Goal: Task Accomplishment & Management: Manage account settings

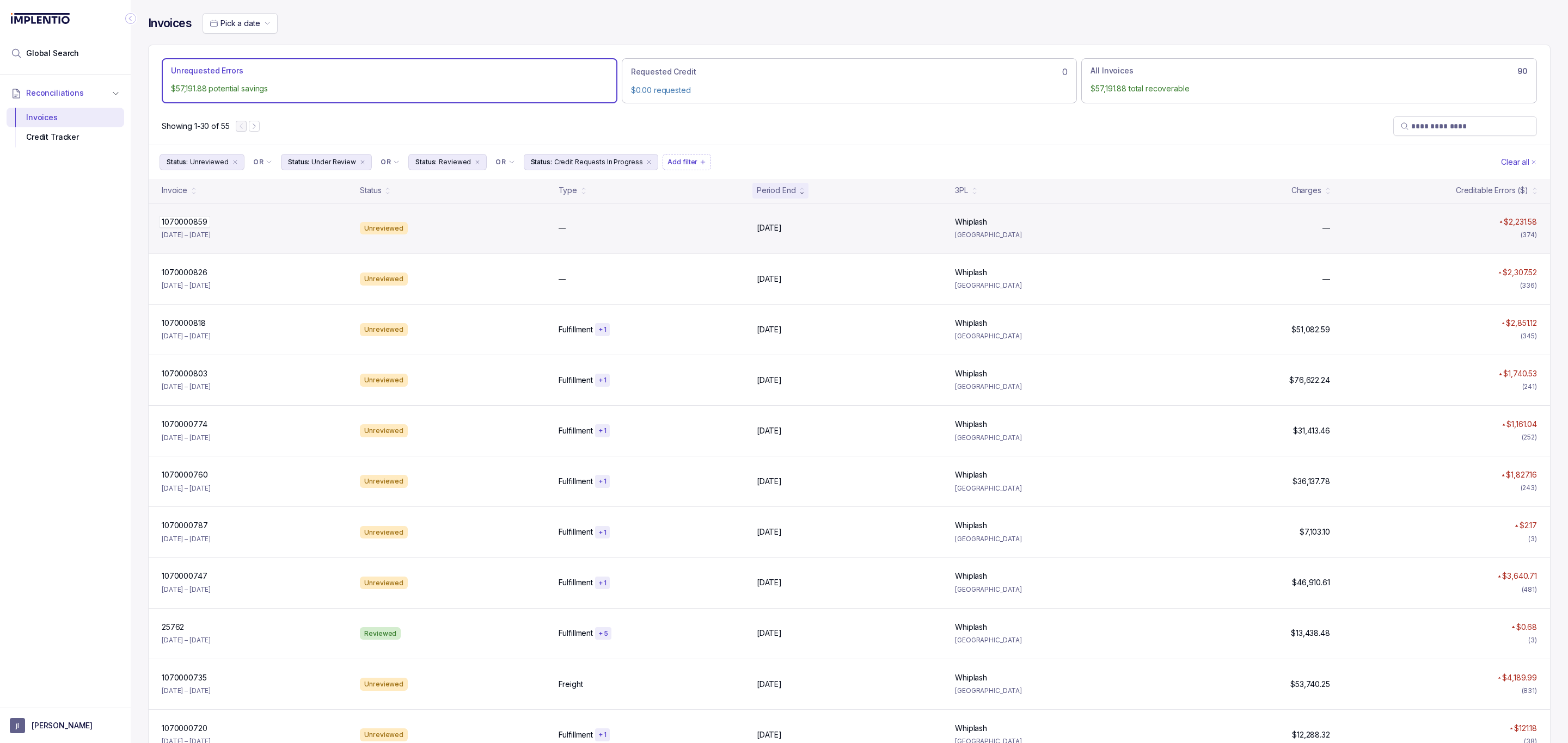
click at [172, 226] on p "1070000859" at bounding box center [184, 222] width 51 height 12
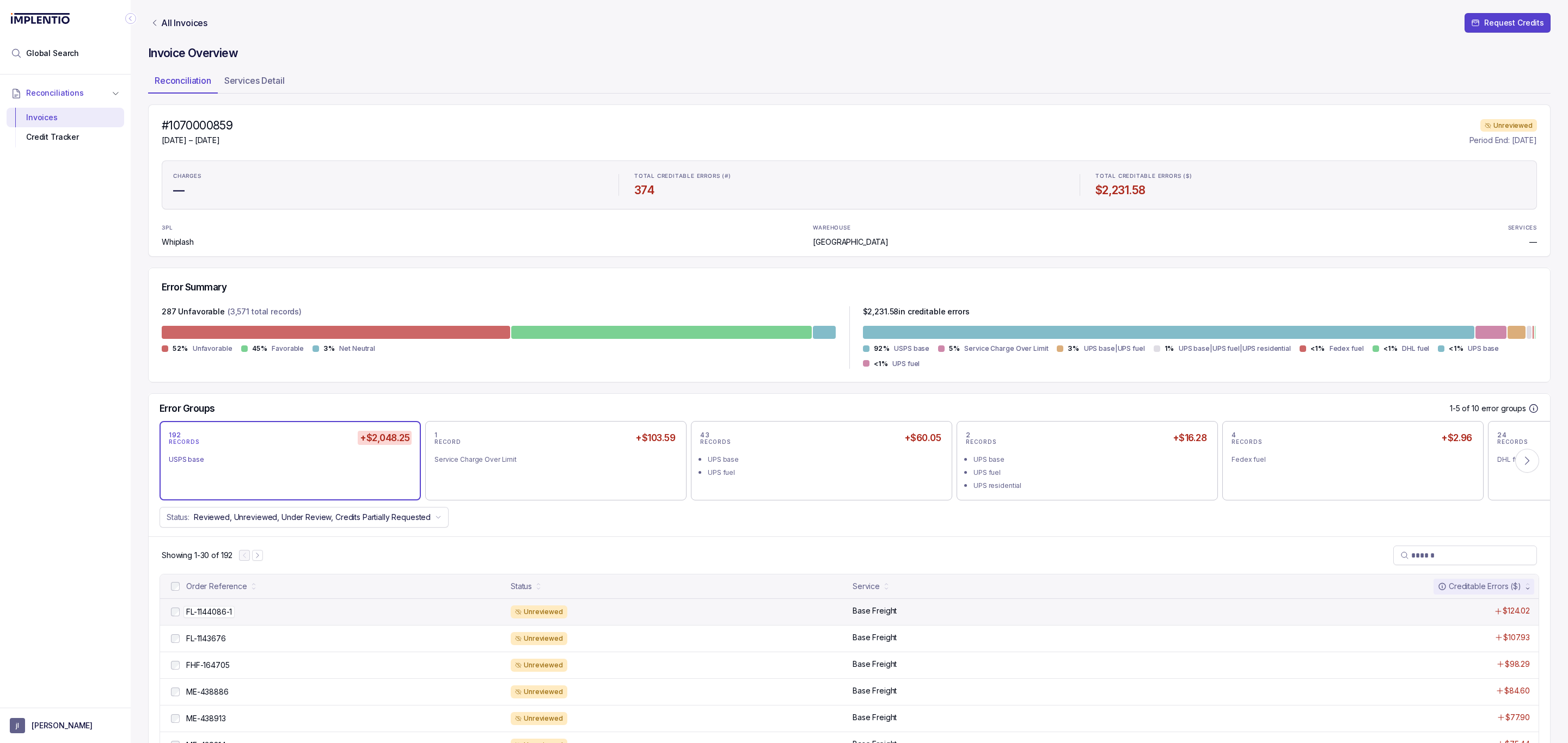
click at [205, 618] on p "FL-1144086-1" at bounding box center [208, 612] width 51 height 12
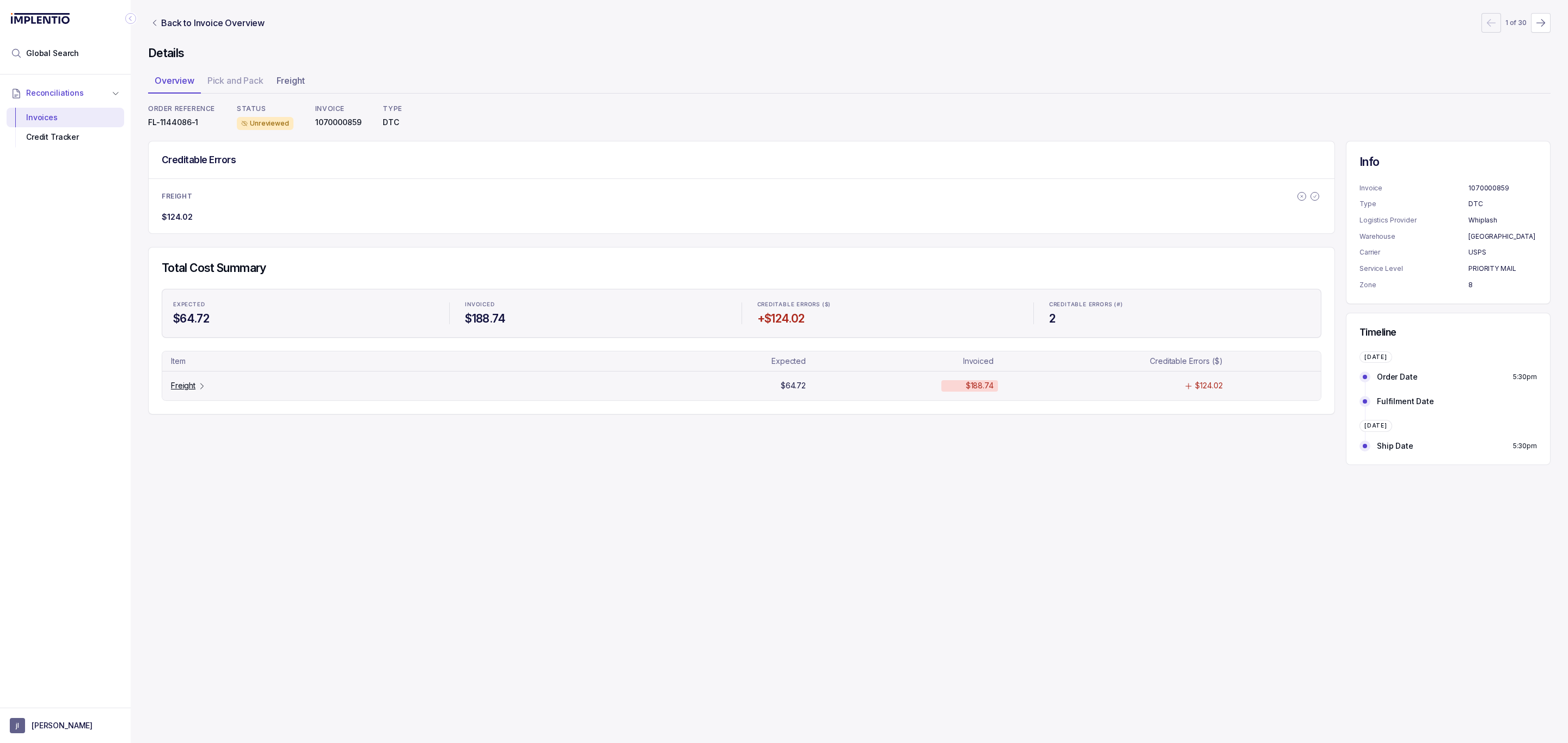
click at [179, 388] on p "Freight" at bounding box center [182, 386] width 24 height 11
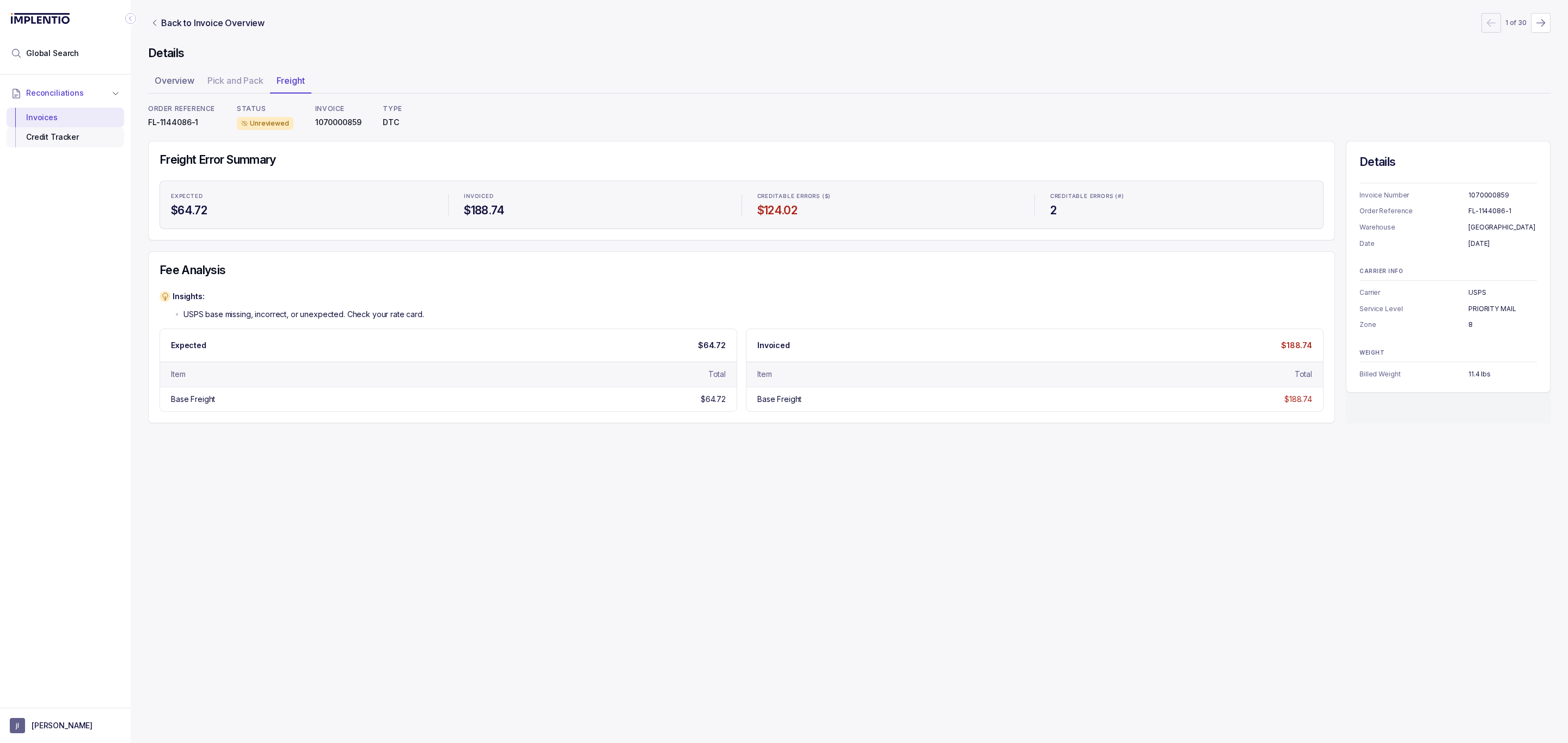
click at [39, 136] on div "Credit Tracker" at bounding box center [65, 137] width 100 height 19
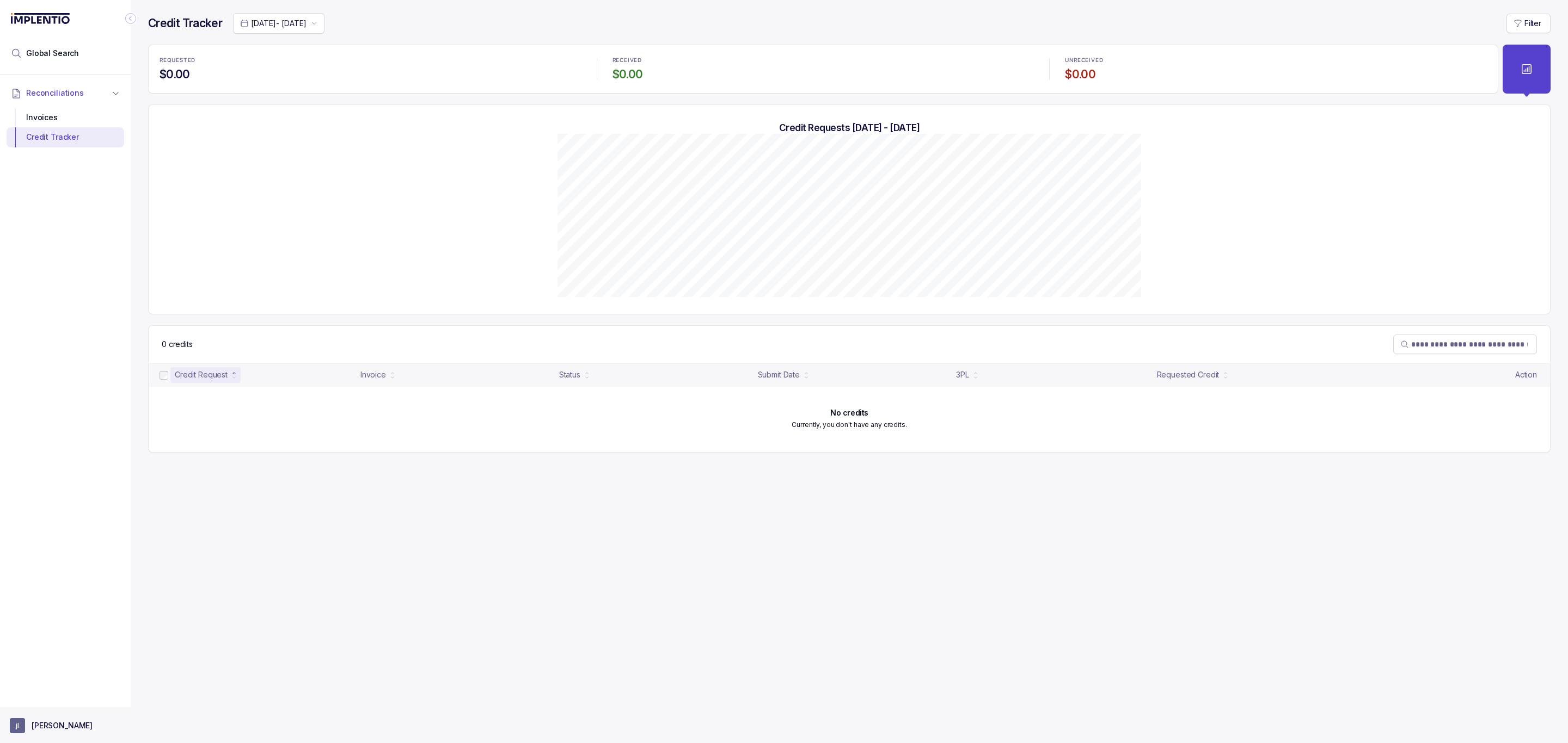
click at [32, 731] on p "[PERSON_NAME]" at bounding box center [62, 726] width 61 height 11
click at [40, 706] on p "Logout" at bounding box center [72, 701] width 90 height 11
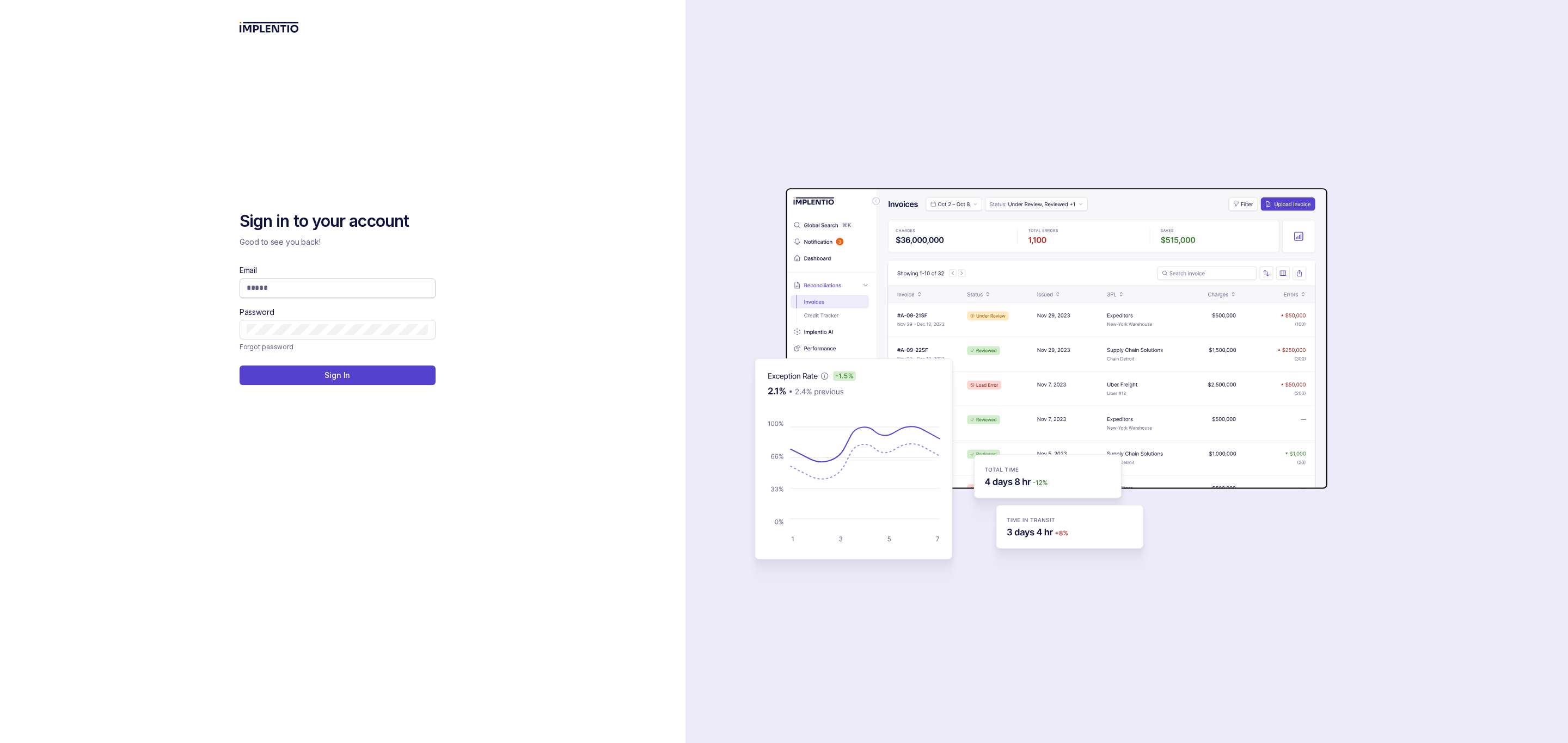
click at [268, 288] on input "Email" at bounding box center [337, 288] width 182 height 11
type input "**********"
